Goal: Task Accomplishment & Management: Manage account settings

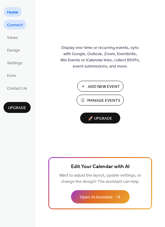
click at [16, 26] on span "Connect" at bounding box center [15, 25] width 16 height 6
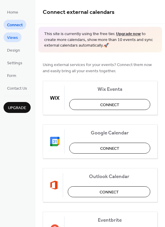
click at [14, 35] on span "Views" at bounding box center [12, 38] width 11 height 6
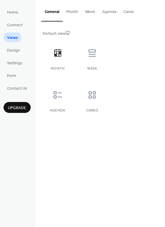
click at [78, 11] on button "Month" at bounding box center [72, 10] width 19 height 21
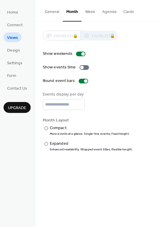
click at [91, 10] on button "Week" at bounding box center [89, 10] width 17 height 21
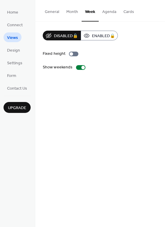
click at [52, 12] on button "General" at bounding box center [51, 10] width 21 height 21
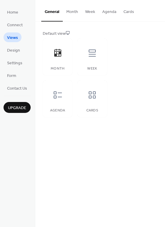
click at [88, 14] on button "Week" at bounding box center [89, 10] width 17 height 21
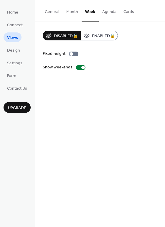
click at [105, 15] on button "Agenda" at bounding box center [109, 10] width 21 height 21
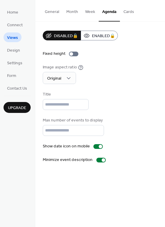
click at [84, 11] on button "Week" at bounding box center [89, 10] width 17 height 21
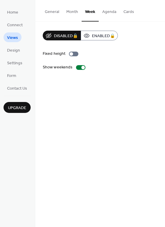
click at [74, 10] on button "Month" at bounding box center [72, 10] width 19 height 21
click at [58, 11] on button "General" at bounding box center [51, 10] width 21 height 21
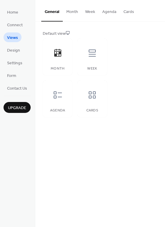
click at [20, 23] on span "Connect" at bounding box center [15, 25] width 16 height 6
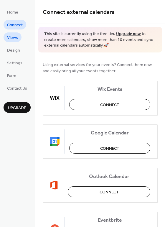
click at [14, 37] on span "Views" at bounding box center [12, 38] width 11 height 6
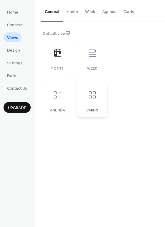
click at [100, 101] on div at bounding box center [92, 95] width 18 height 18
click at [63, 94] on div at bounding box center [58, 95] width 18 height 18
click at [16, 52] on span "Design" at bounding box center [13, 50] width 13 height 6
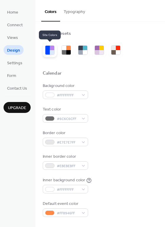
click at [53, 54] on div at bounding box center [52, 52] width 4 height 4
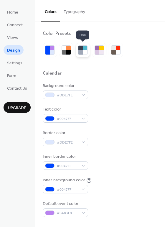
click at [84, 54] on div at bounding box center [85, 52] width 4 height 4
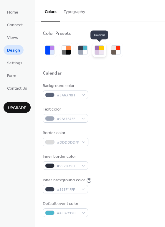
click at [96, 52] on div at bounding box center [97, 52] width 4 height 4
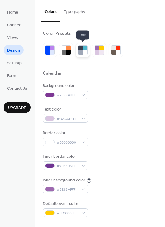
click at [83, 51] on div at bounding box center [85, 52] width 4 height 4
